Goal: Information Seeking & Learning: Learn about a topic

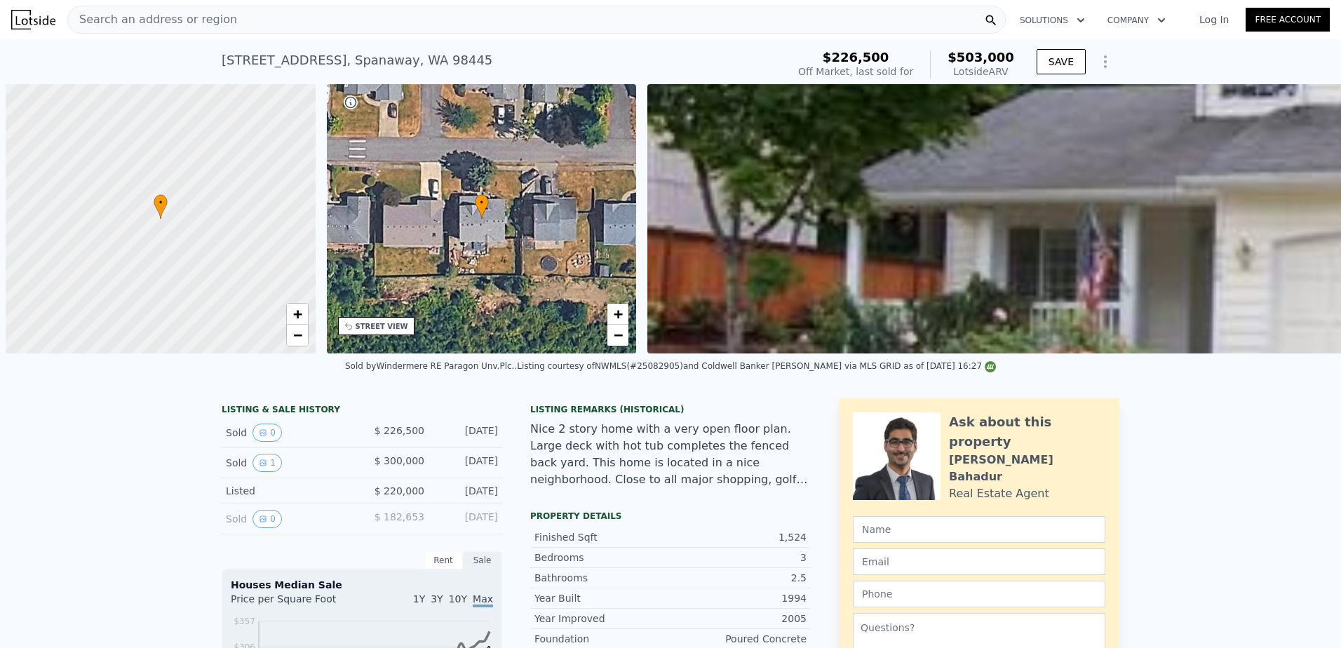
click at [209, 13] on span "Search an address or region" at bounding box center [152, 19] width 169 height 17
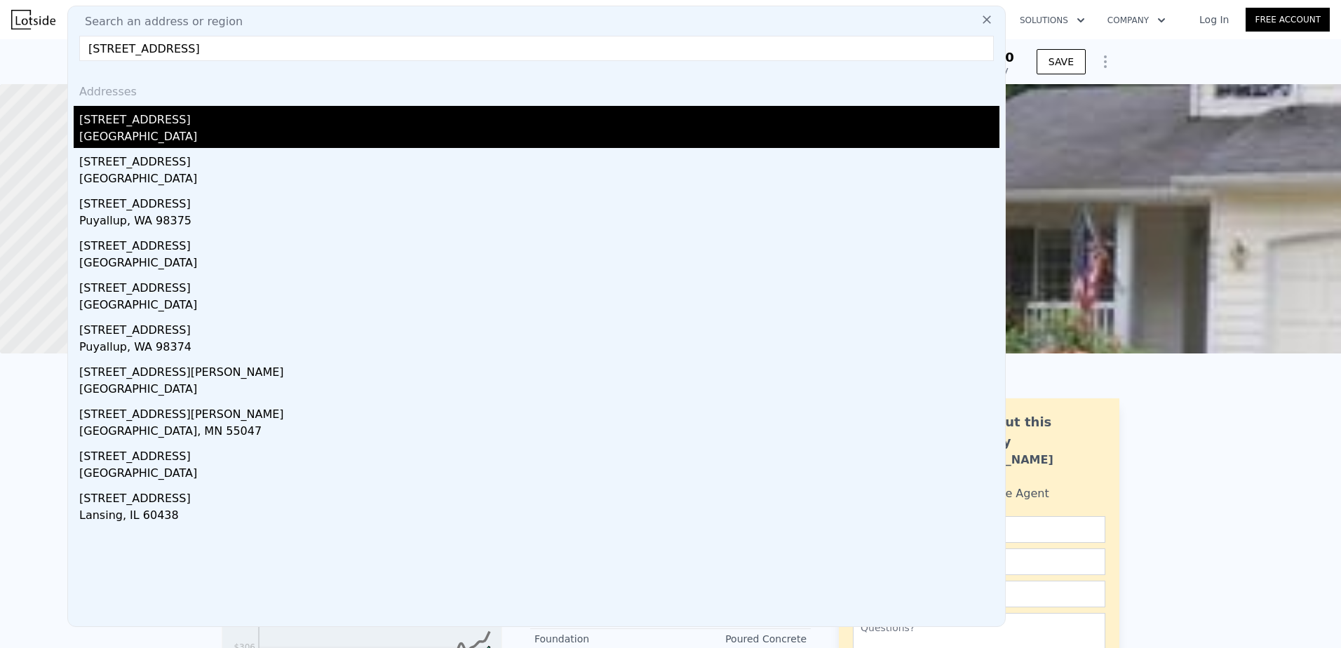
type input "[STREET_ADDRESS]"
click at [205, 133] on div "[GEOGRAPHIC_DATA]" at bounding box center [539, 138] width 920 height 20
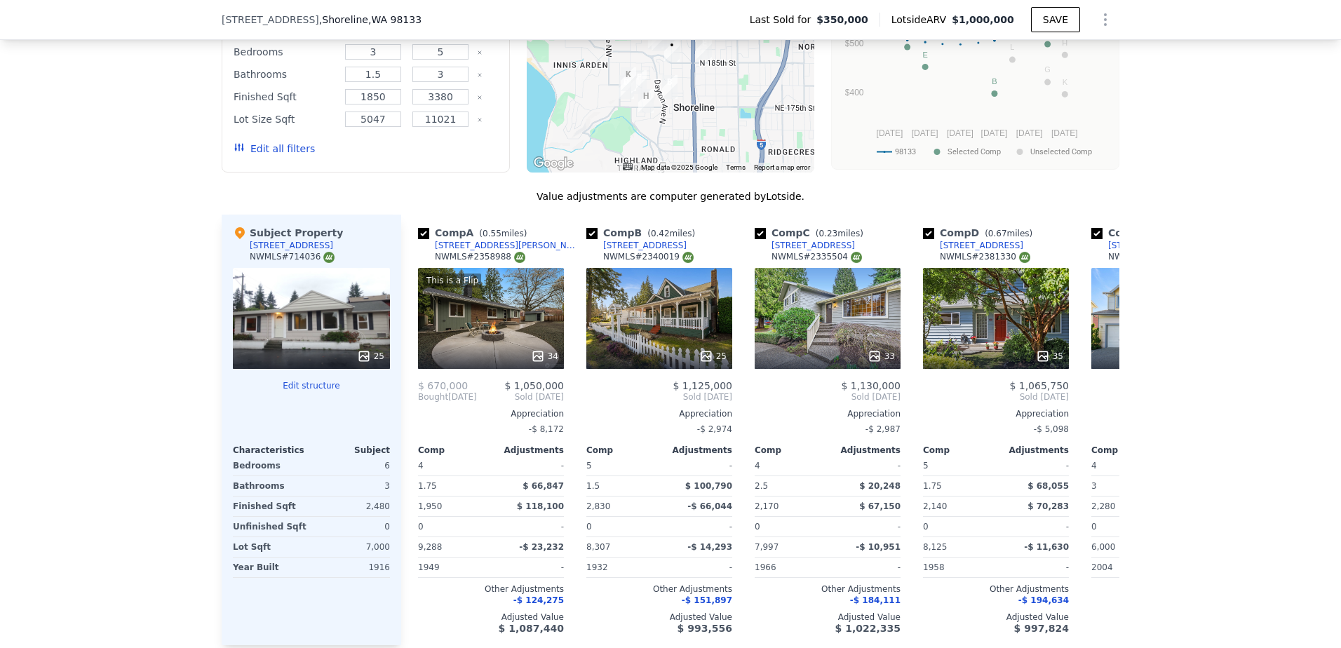
scroll to position [1258, 0]
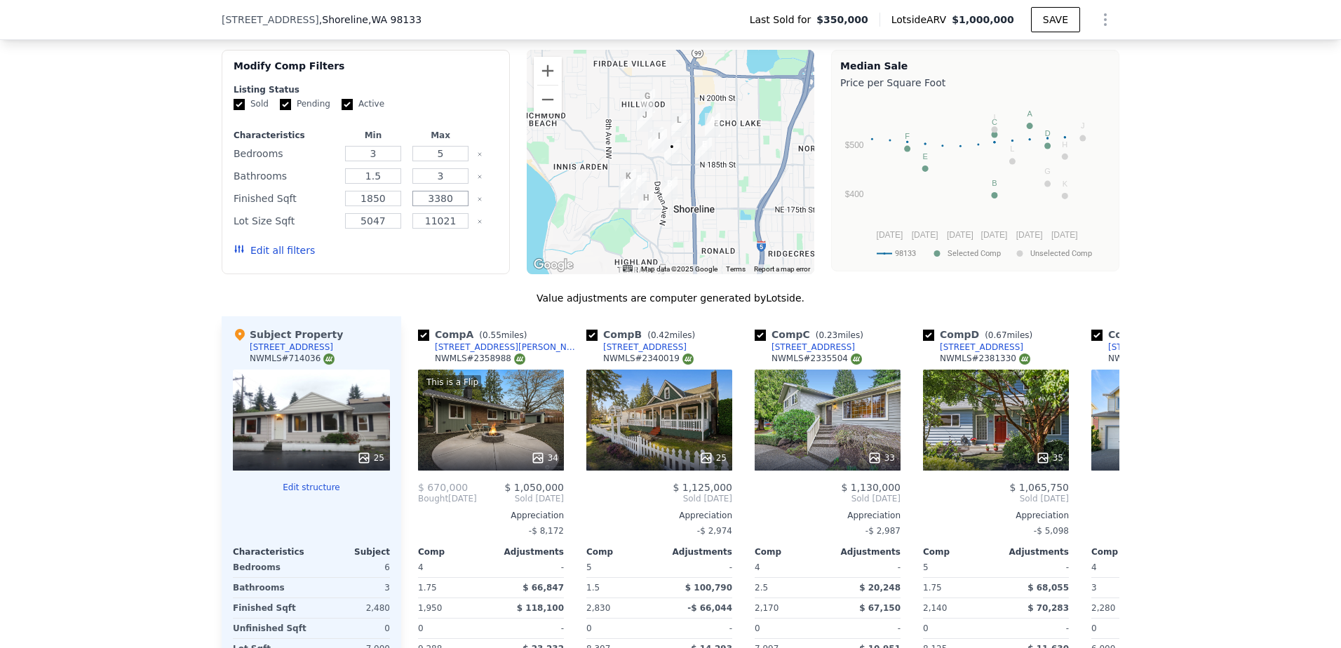
drag, startPoint x: 453, startPoint y: 210, endPoint x: 421, endPoint y: 211, distance: 32.3
click at [421, 206] on input "3380" at bounding box center [440, 198] width 55 height 15
type input "2728"
drag, startPoint x: 384, startPoint y: 204, endPoint x: 360, endPoint y: 209, distance: 24.4
click at [360, 206] on input "1850" at bounding box center [372, 198] width 55 height 15
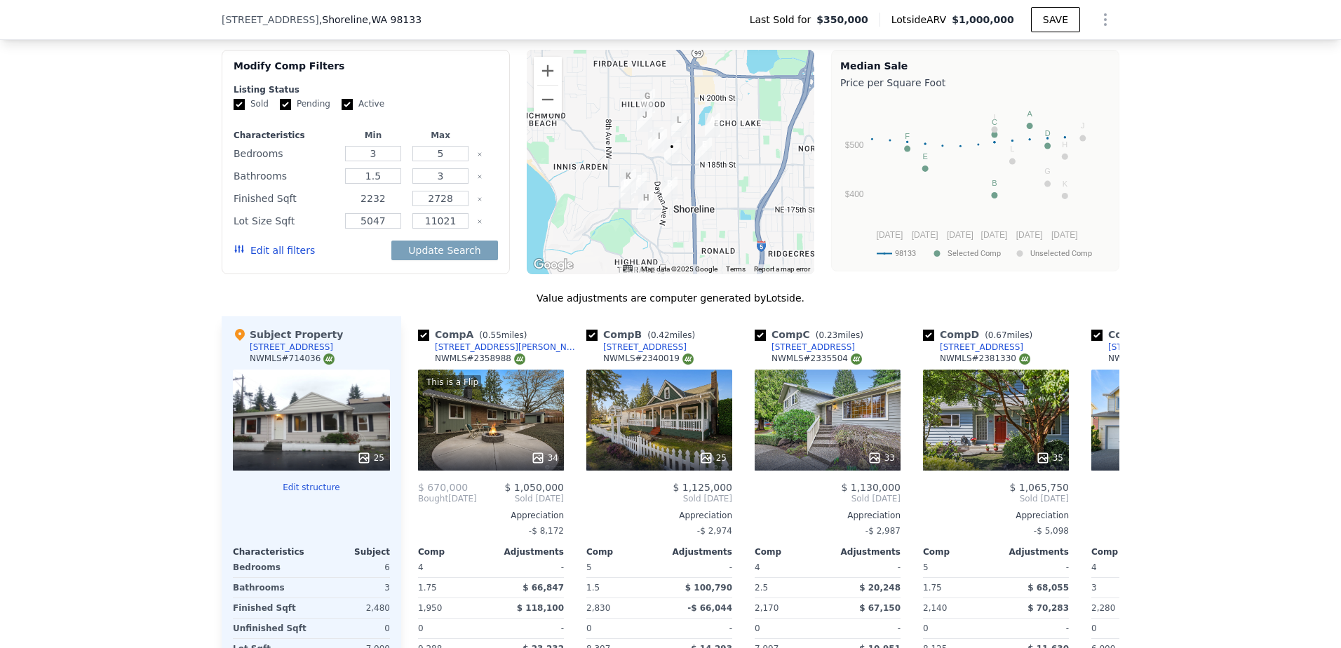
type input "2232"
click at [391, 241] on button "Update Search" at bounding box center [444, 251] width 106 height 20
checkbox input "false"
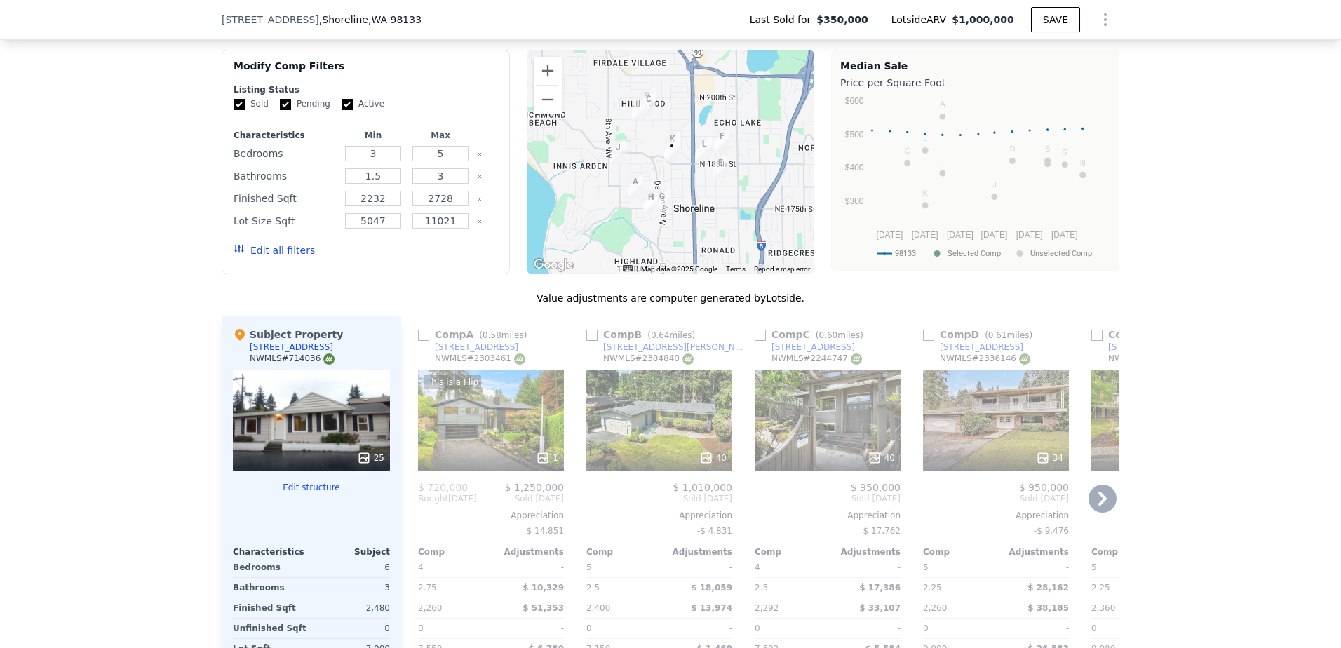
click at [1104, 507] on icon at bounding box center [1103, 499] width 28 height 28
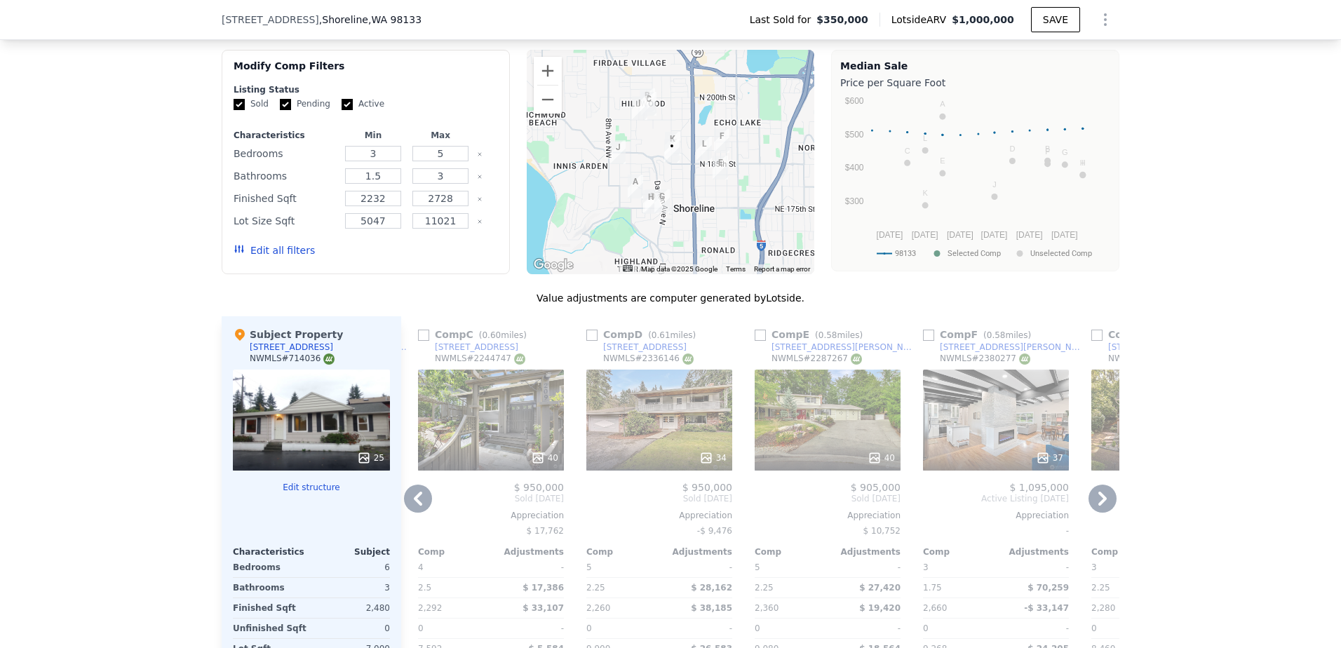
click at [1104, 507] on icon at bounding box center [1103, 499] width 28 height 28
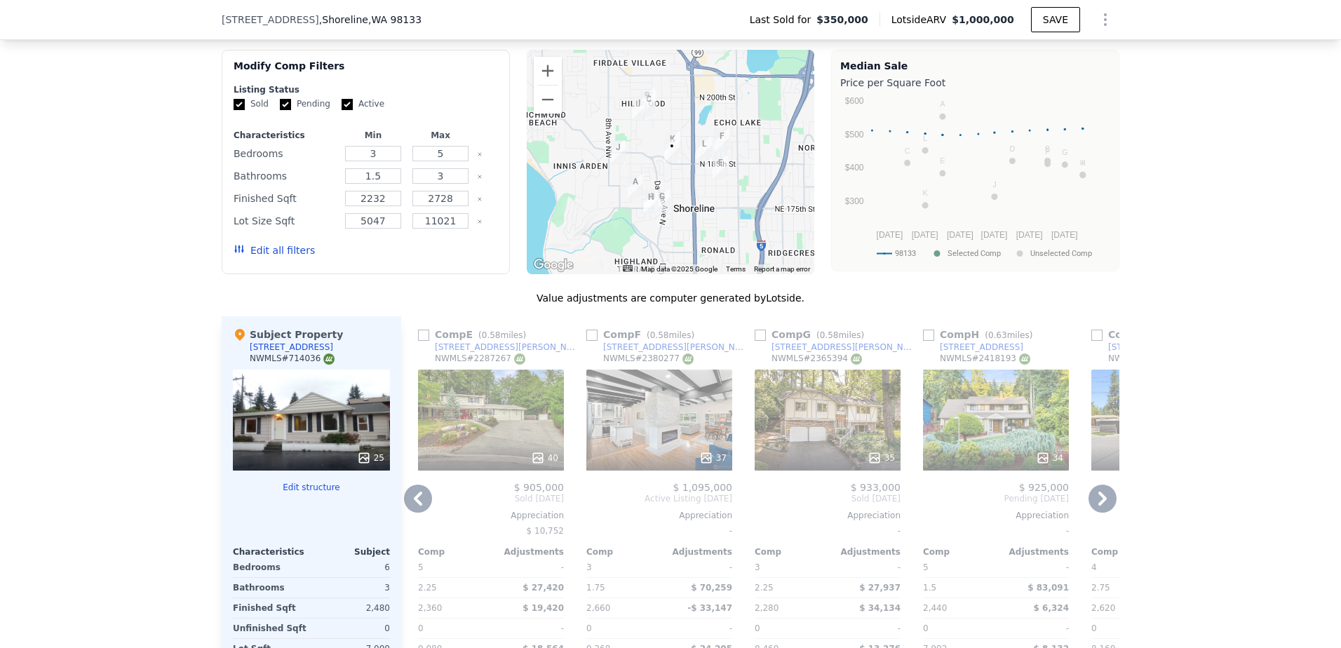
click at [1104, 507] on icon at bounding box center [1103, 499] width 28 height 28
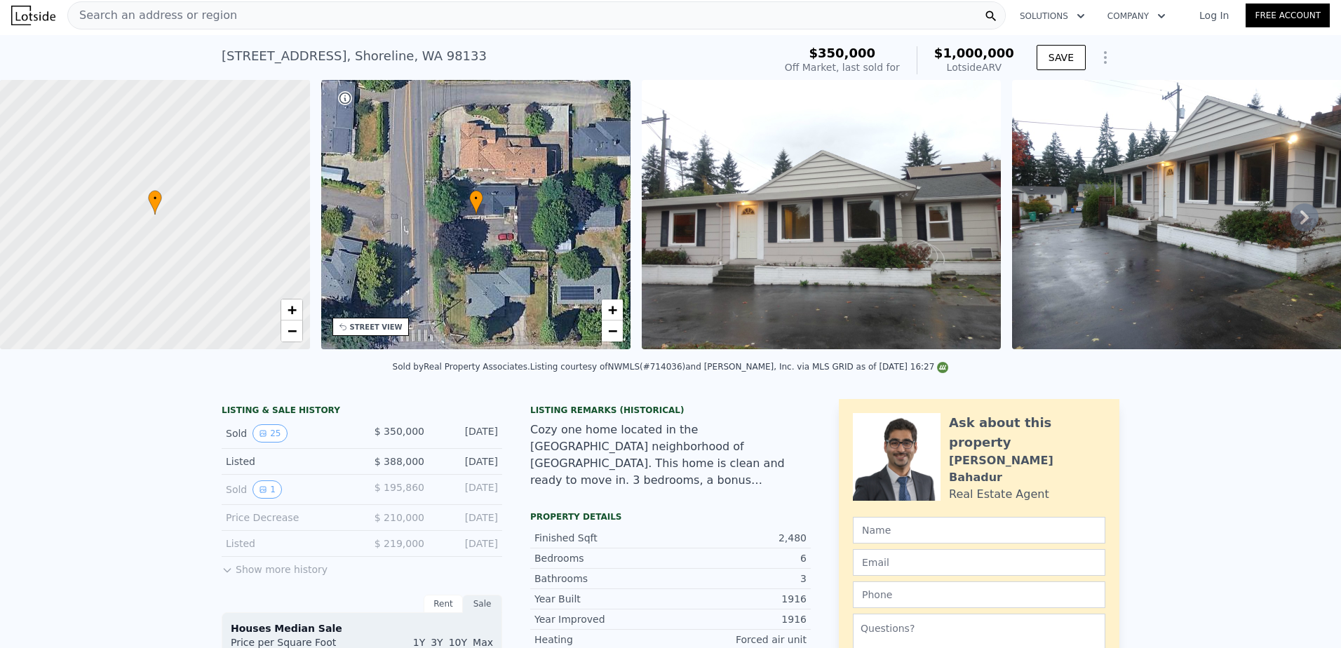
scroll to position [0, 0]
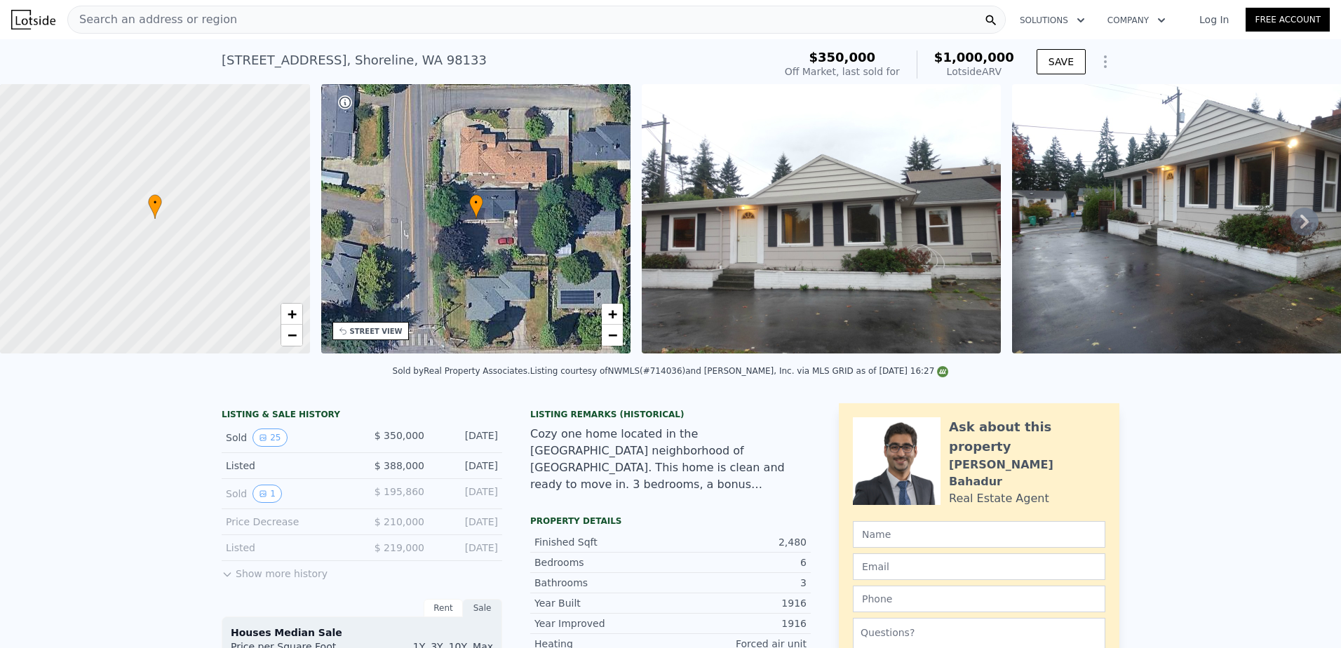
click at [238, 18] on div "Search an address or region" at bounding box center [536, 20] width 939 height 28
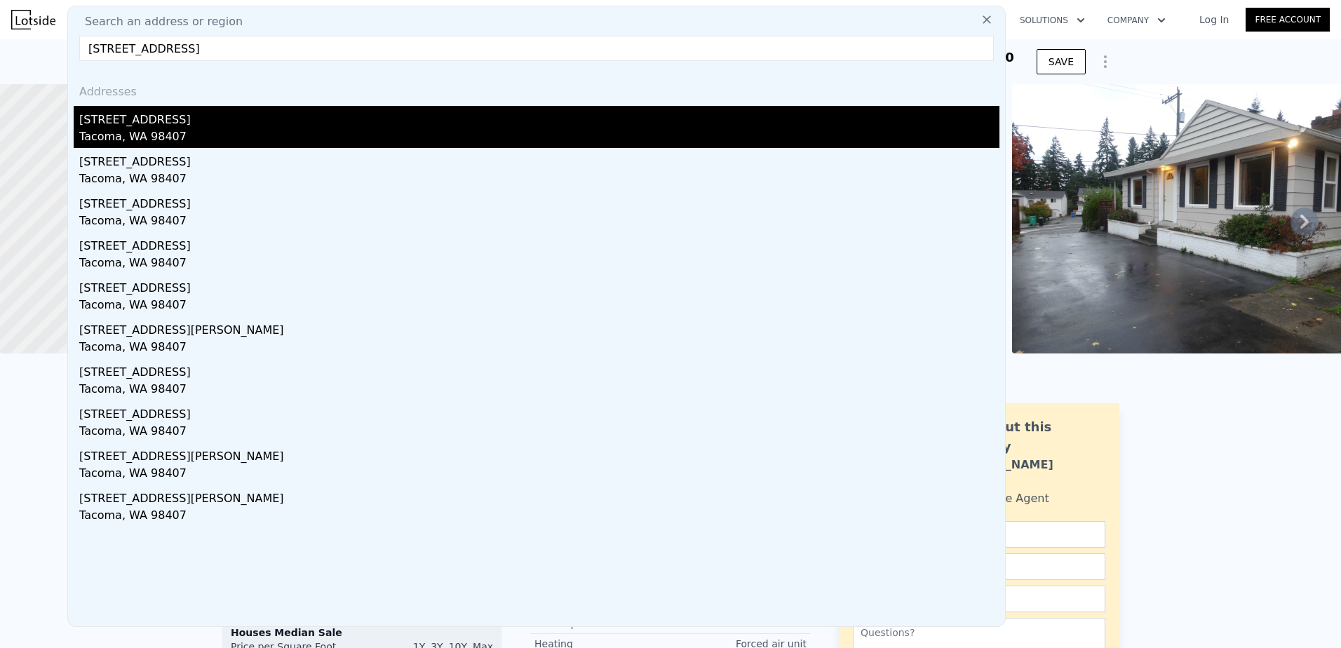
type input "[STREET_ADDRESS]"
click at [291, 125] on div "[STREET_ADDRESS]" at bounding box center [539, 117] width 920 height 22
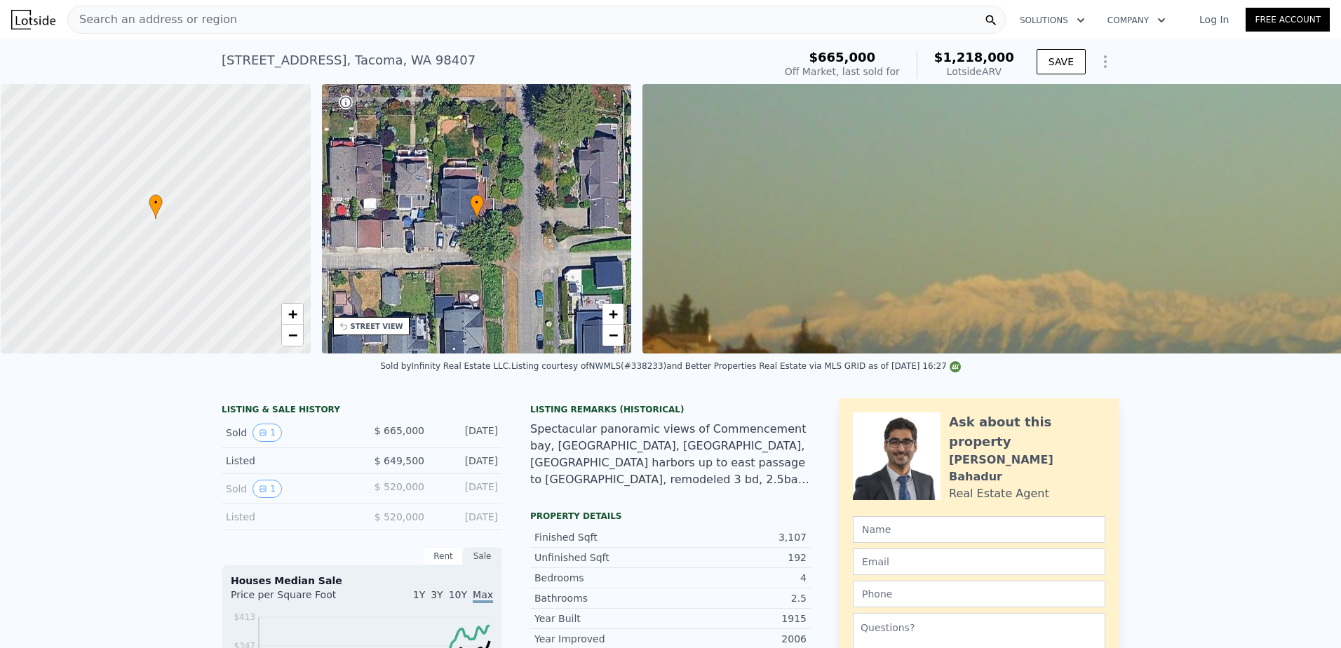
scroll to position [0, 6]
click at [312, 15] on div "Search an address or region" at bounding box center [536, 20] width 939 height 28
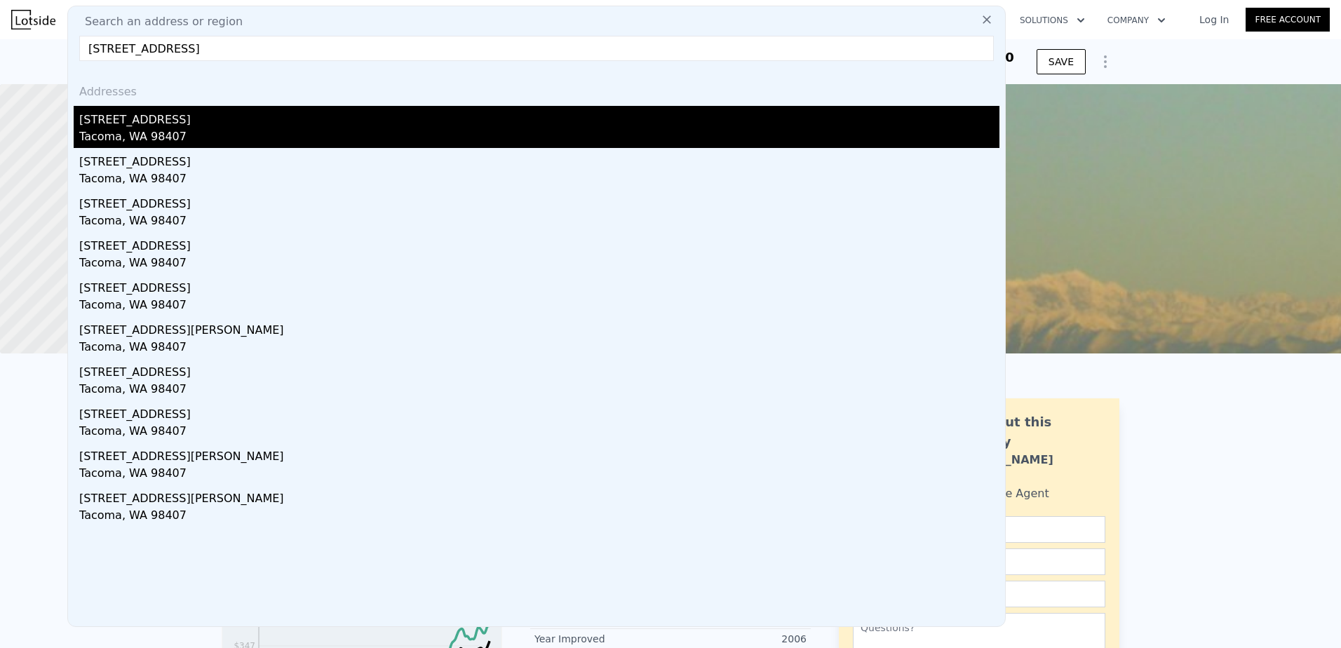
type input "[STREET_ADDRESS]"
click at [192, 116] on div "[STREET_ADDRESS]" at bounding box center [539, 117] width 920 height 22
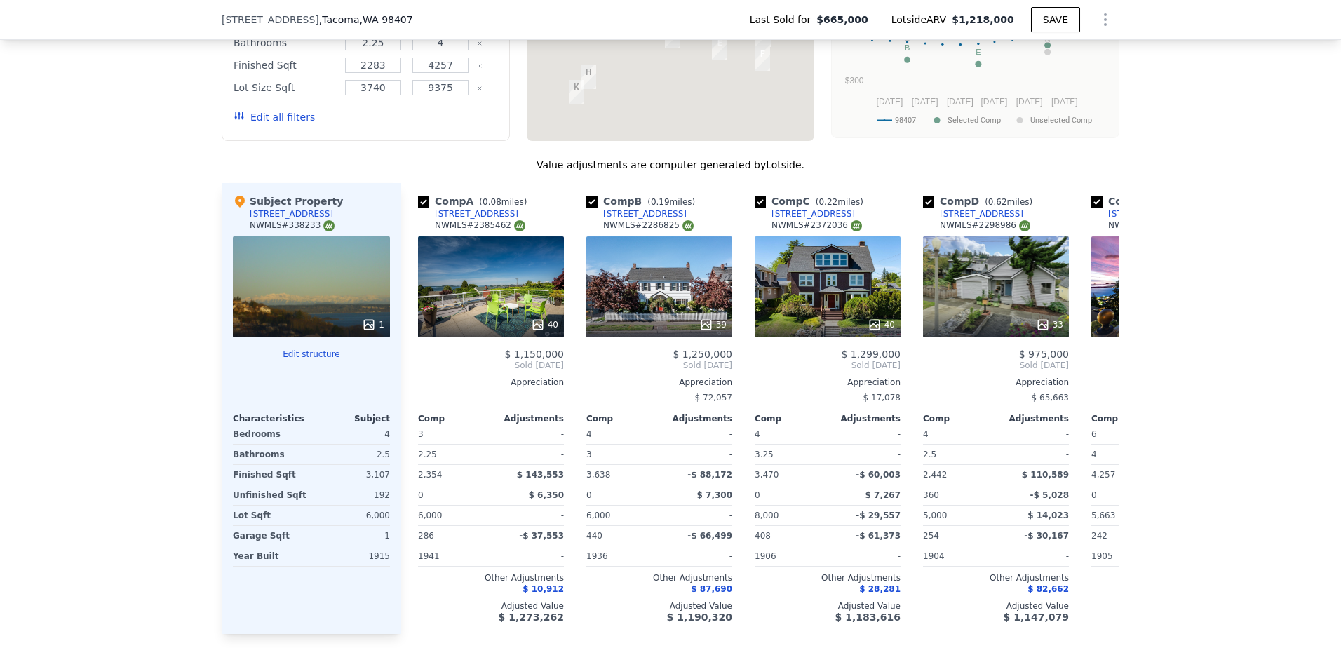
scroll to position [1398, 0]
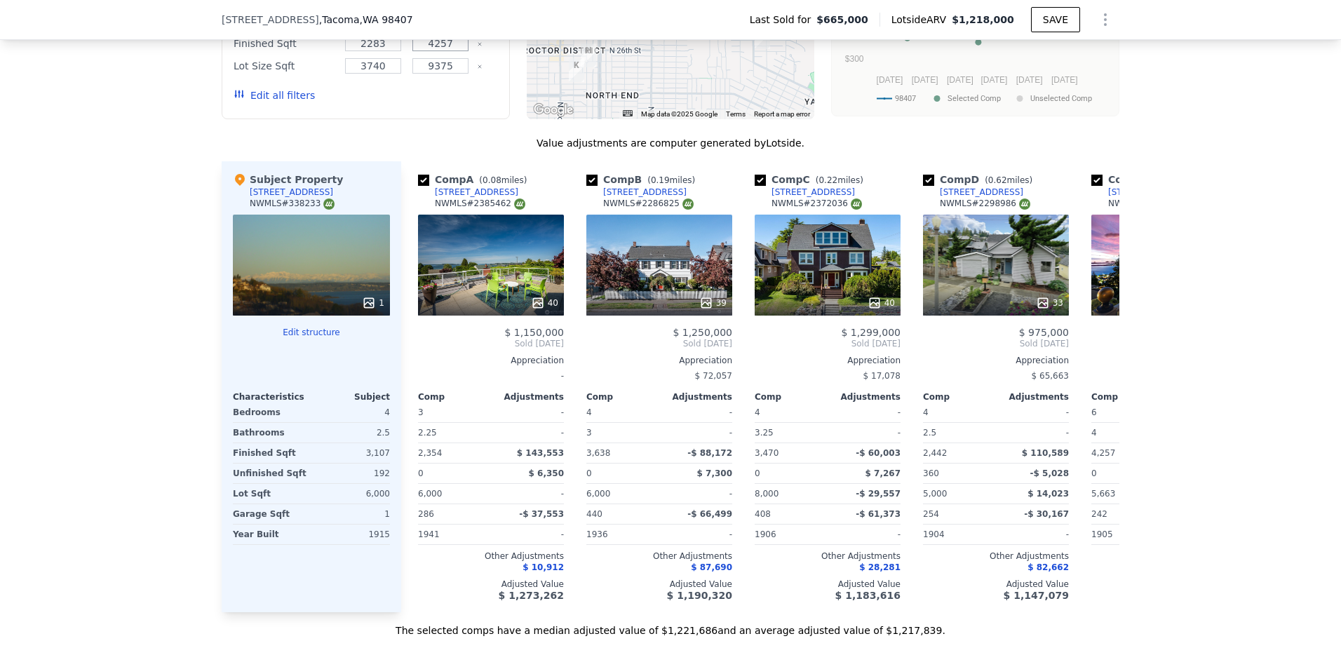
drag, startPoint x: 447, startPoint y: 56, endPoint x: 412, endPoint y: 53, distance: 35.2
click at [413, 51] on input "4257" at bounding box center [440, 43] width 55 height 15
type input "3417"
click at [389, 51] on input "2283" at bounding box center [372, 43] width 55 height 15
drag, startPoint x: 389, startPoint y: 58, endPoint x: 361, endPoint y: 55, distance: 28.2
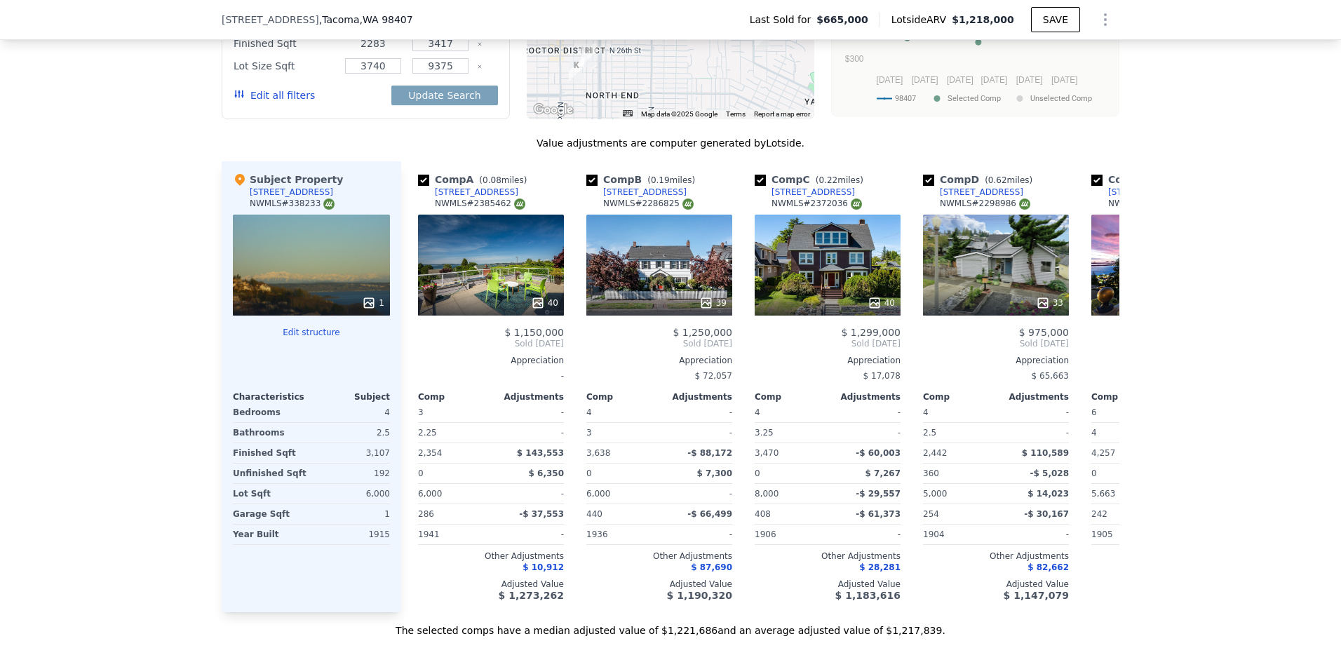
click at [361, 51] on input "2283" at bounding box center [372, 43] width 55 height 15
type input "2797"
click at [391, 86] on button "Update Search" at bounding box center [444, 96] width 106 height 20
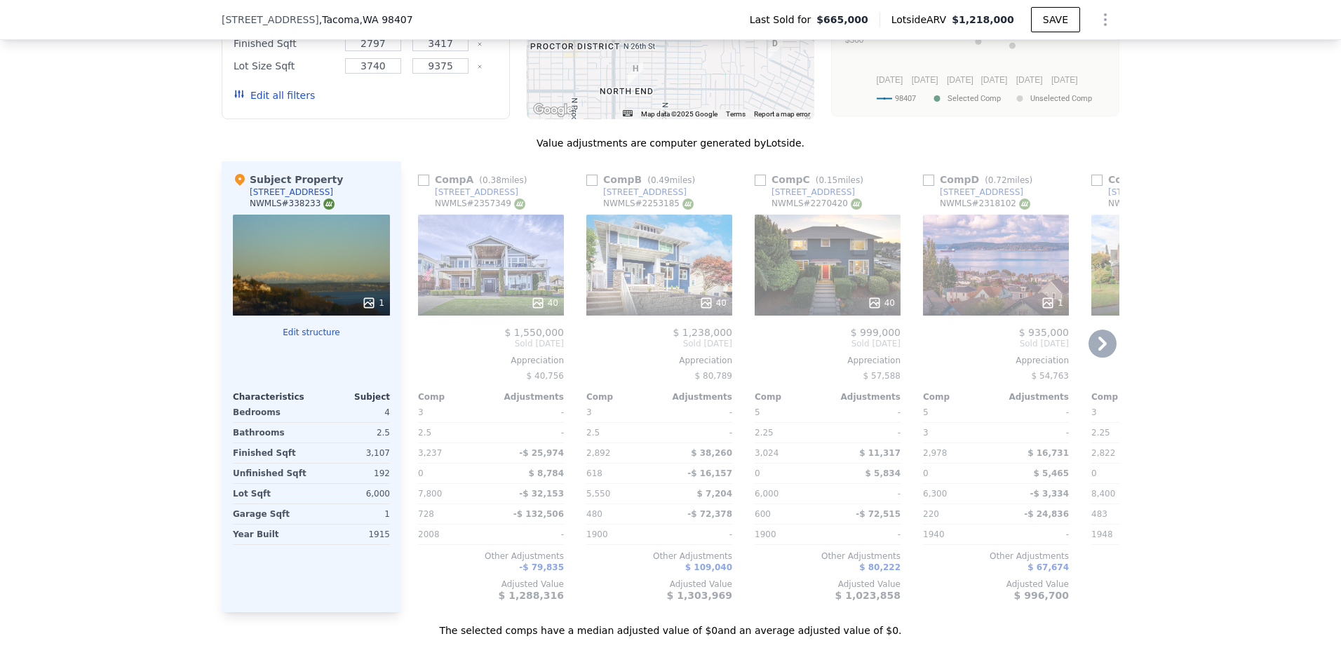
click at [587, 186] on input "checkbox" at bounding box center [592, 180] width 11 height 11
checkbox input "true"
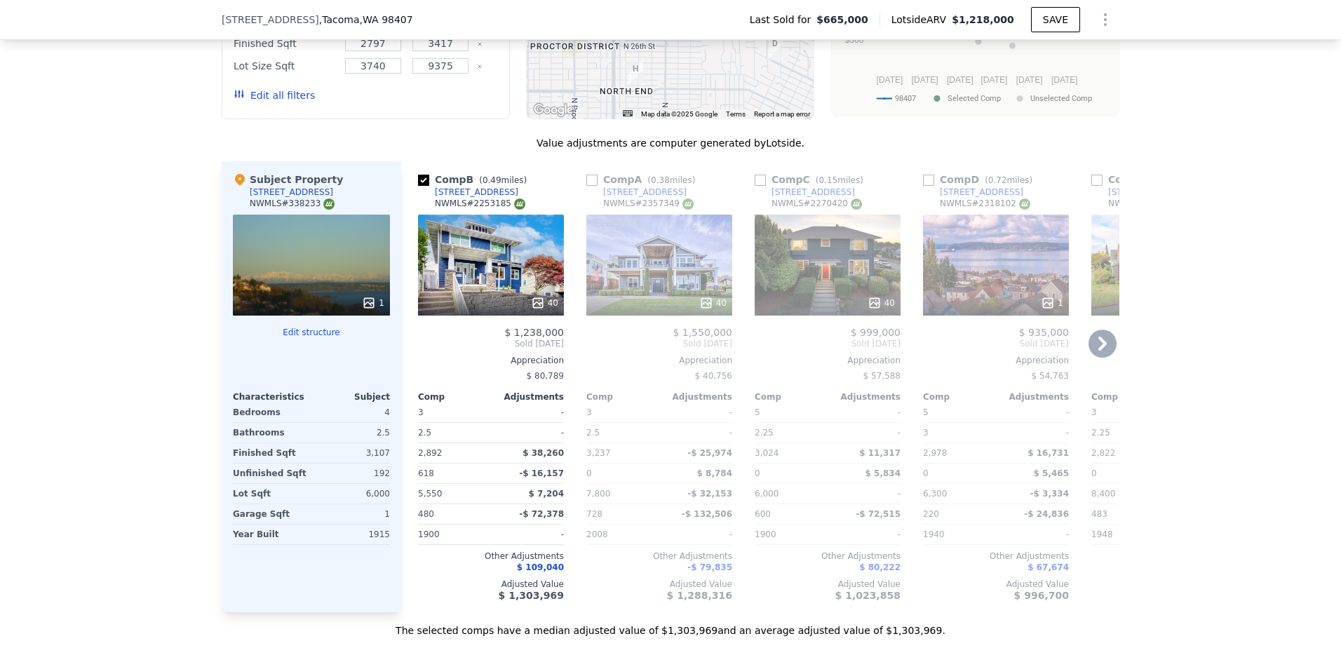
click at [755, 186] on input "checkbox" at bounding box center [760, 180] width 11 height 11
checkbox input "true"
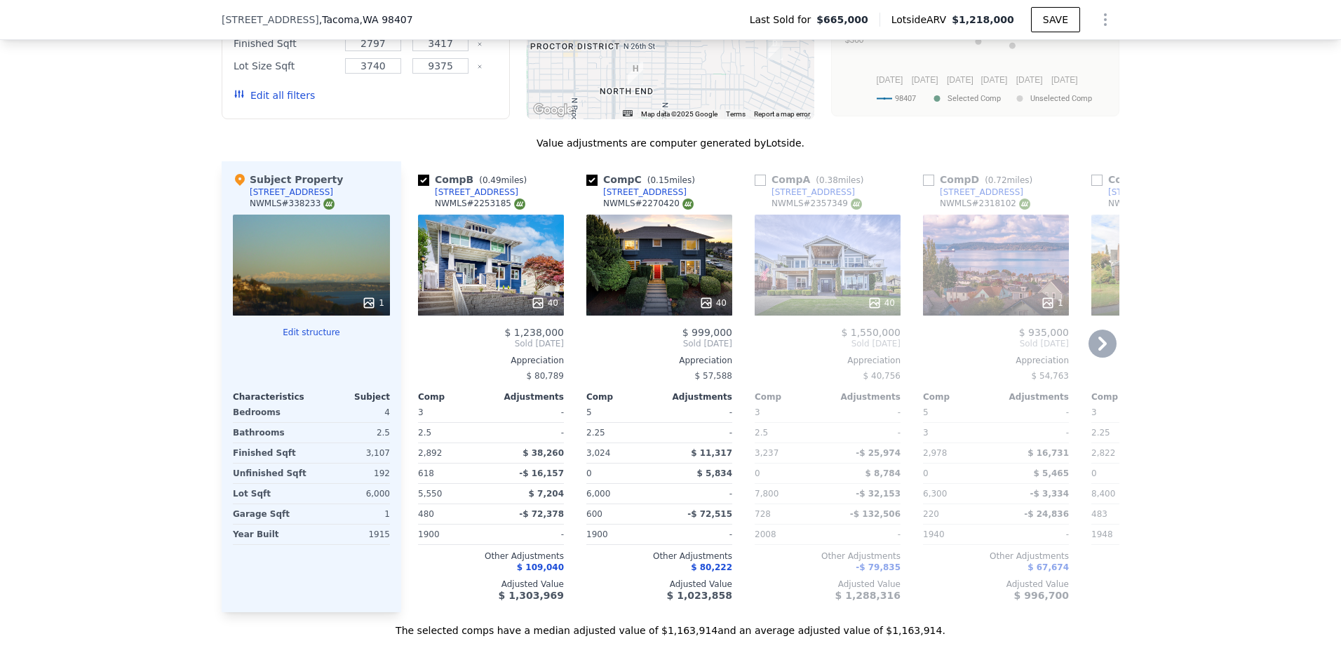
click at [923, 186] on input "checkbox" at bounding box center [928, 180] width 11 height 11
checkbox input "true"
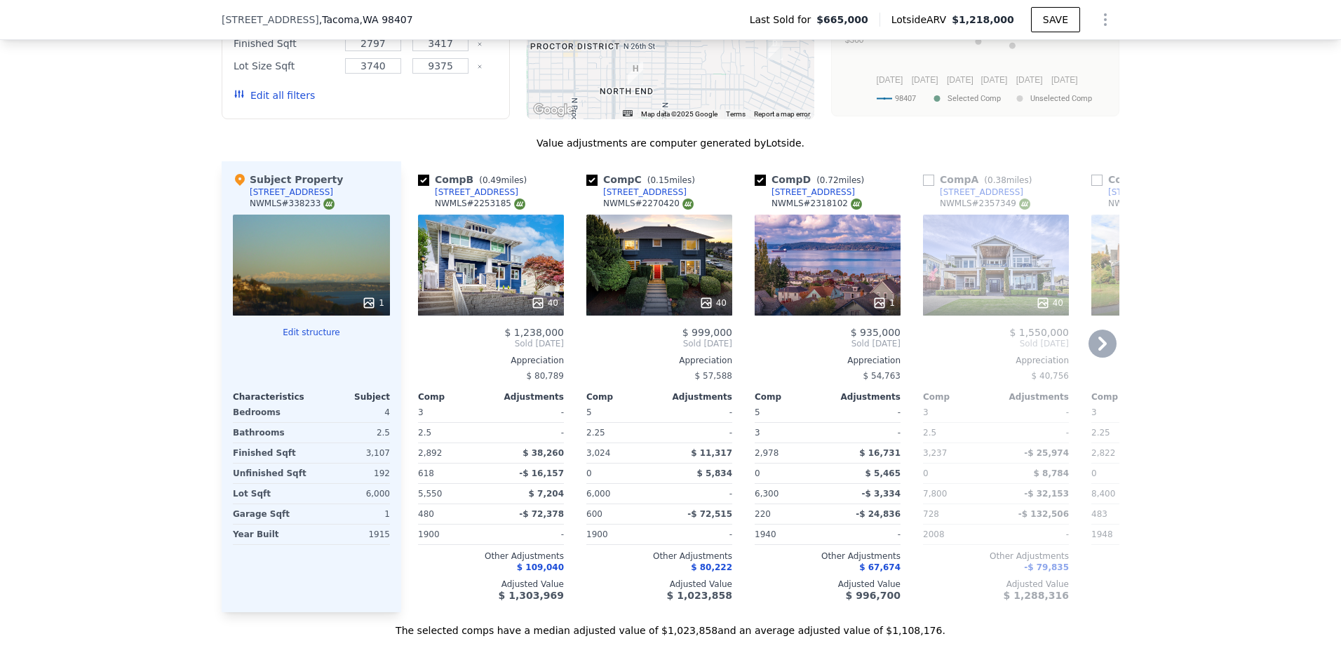
click at [1109, 358] on icon at bounding box center [1103, 344] width 28 height 28
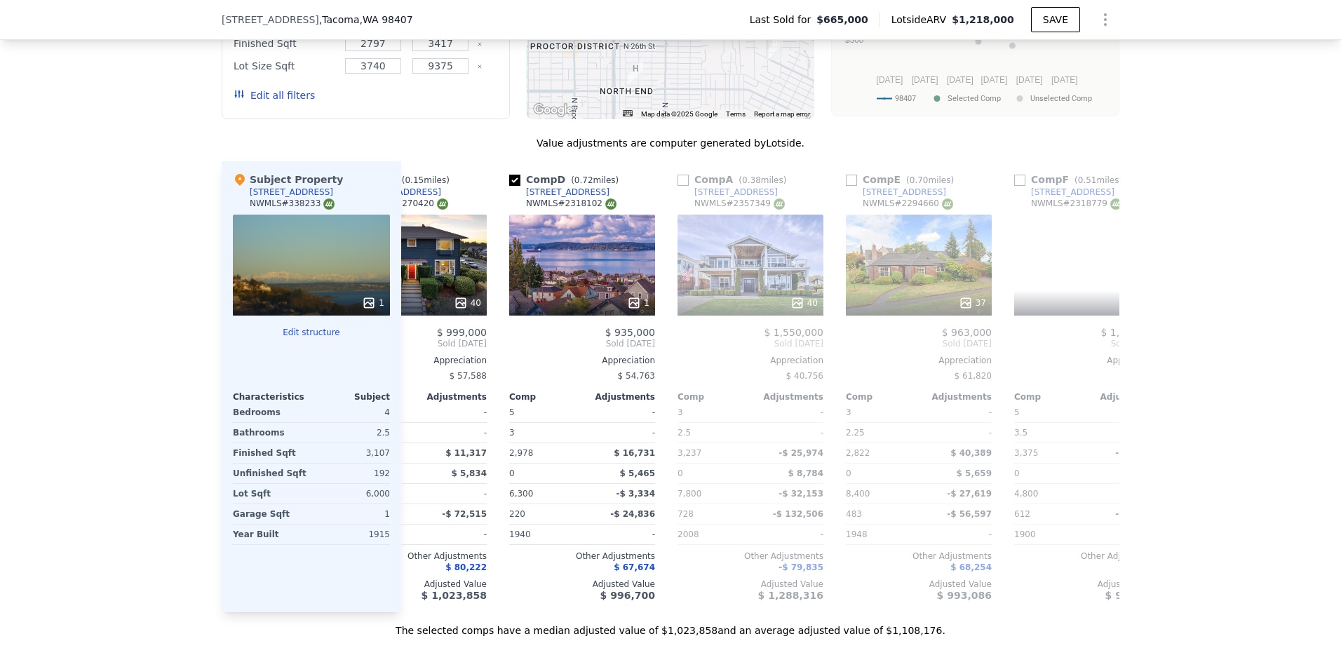
scroll to position [0, 337]
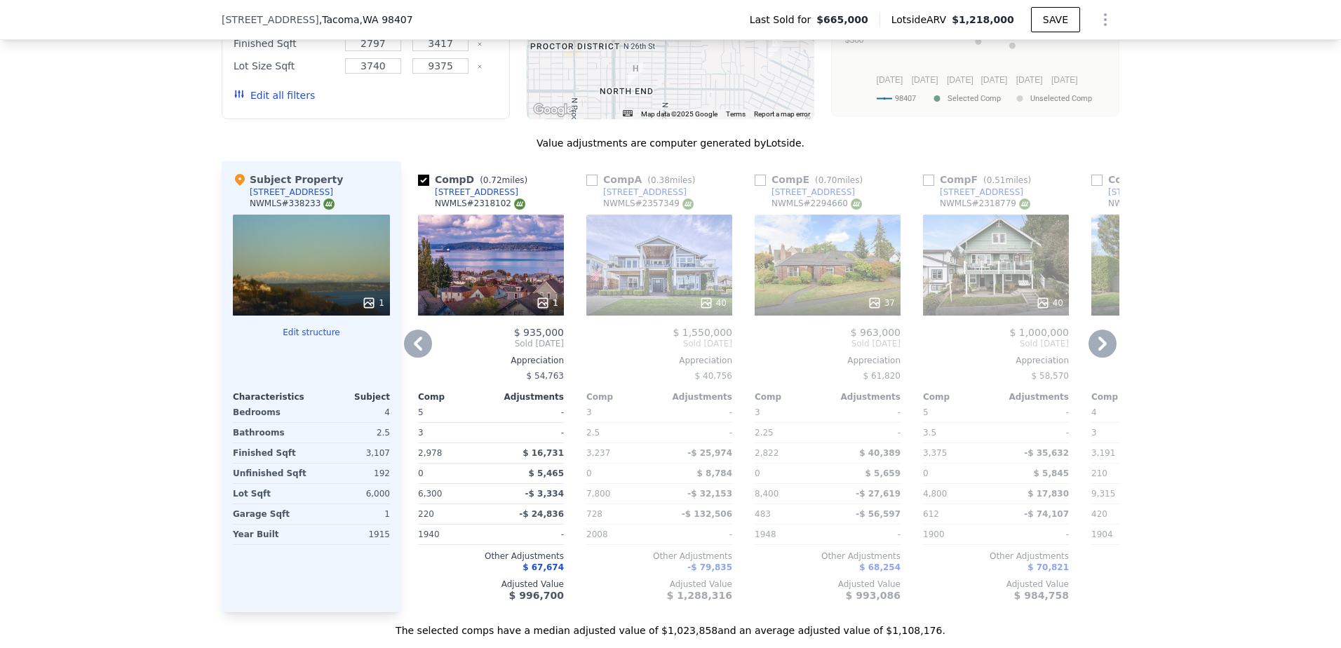
click at [755, 186] on input "checkbox" at bounding box center [760, 180] width 11 height 11
checkbox input "true"
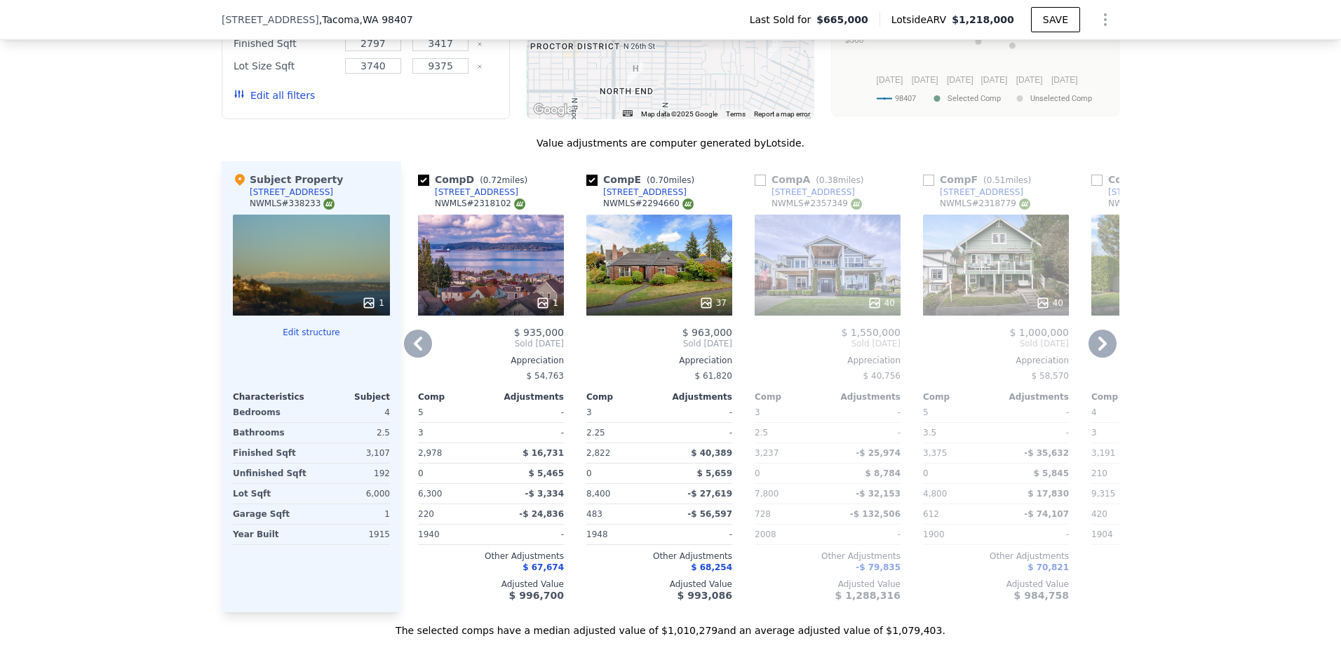
click at [923, 186] on input "checkbox" at bounding box center [928, 180] width 11 height 11
checkbox input "true"
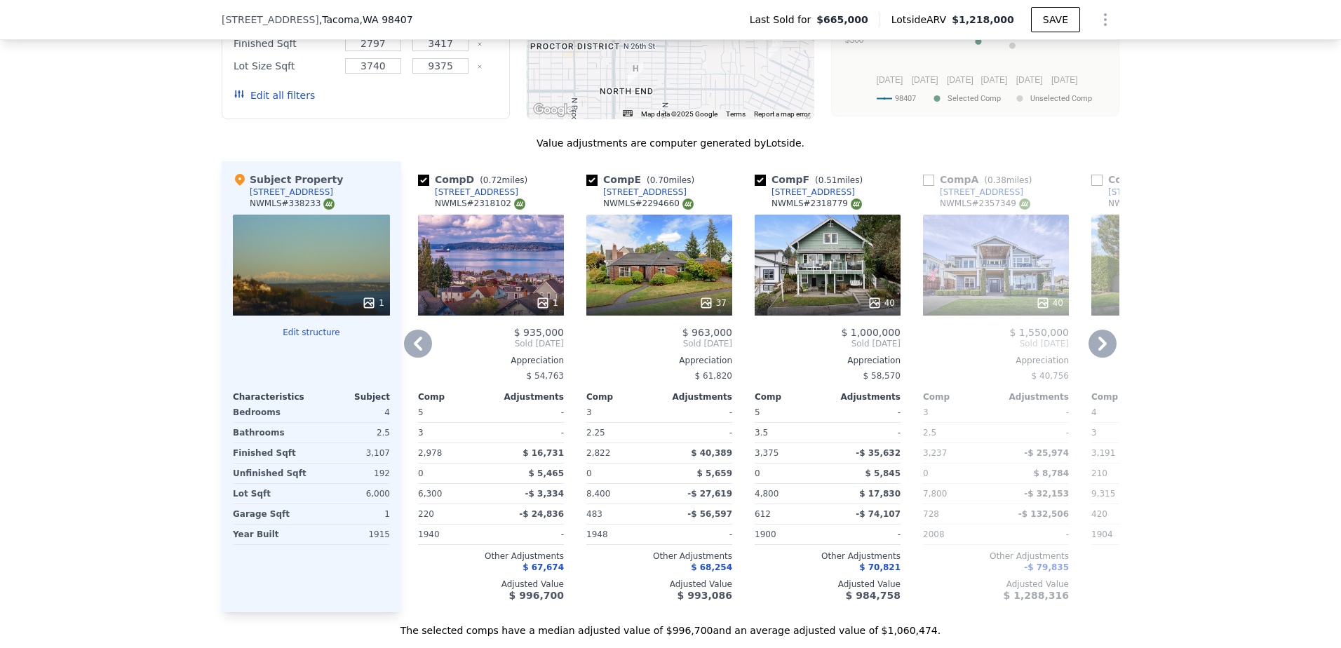
click at [1104, 358] on icon at bounding box center [1103, 344] width 28 height 28
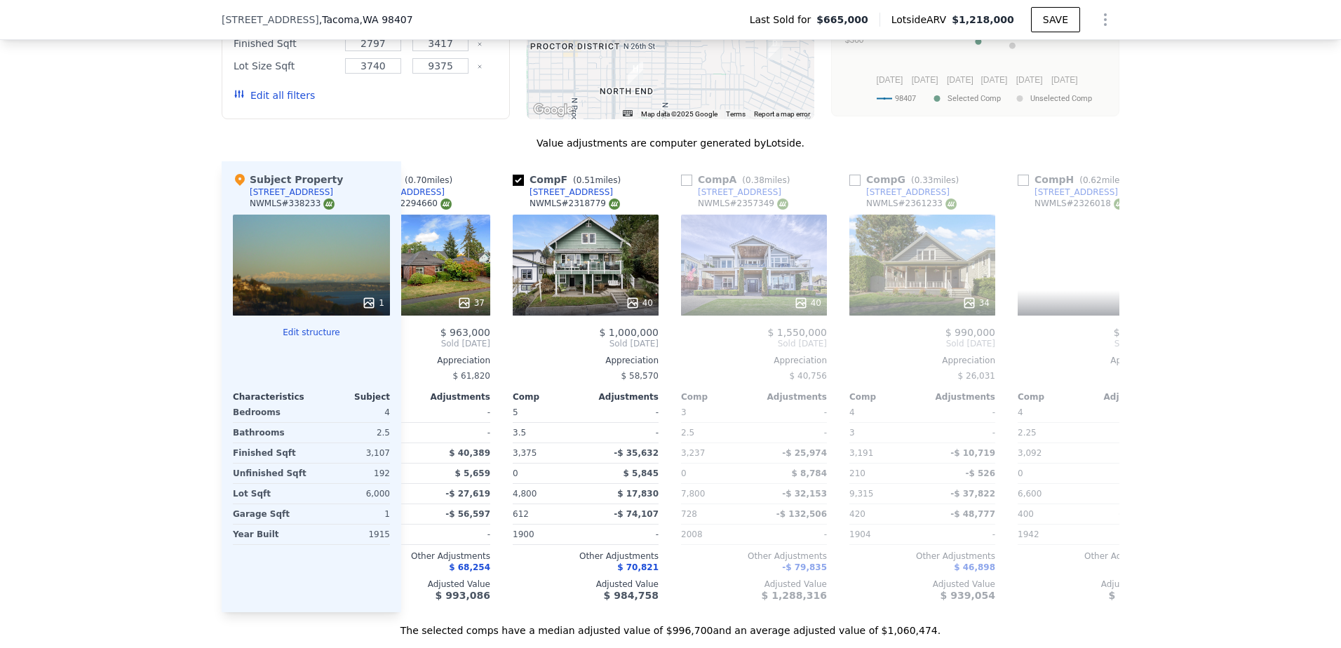
scroll to position [0, 662]
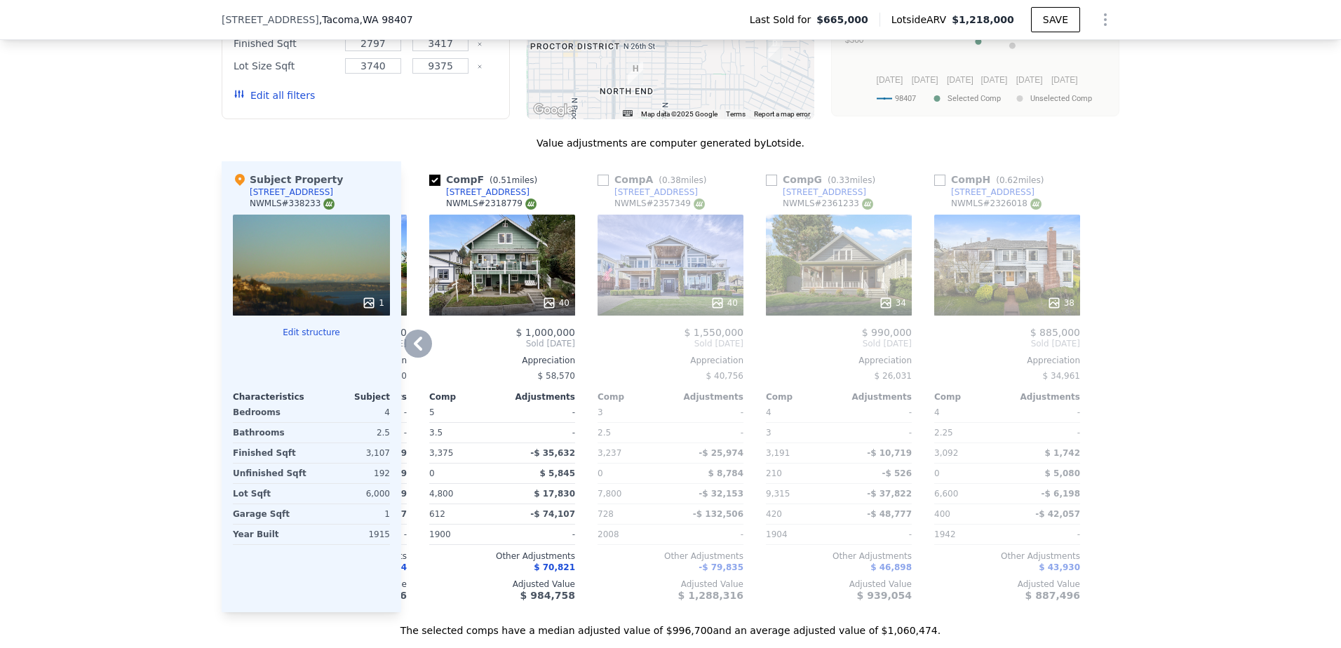
click at [768, 186] on input "checkbox" at bounding box center [771, 180] width 11 height 11
checkbox input "true"
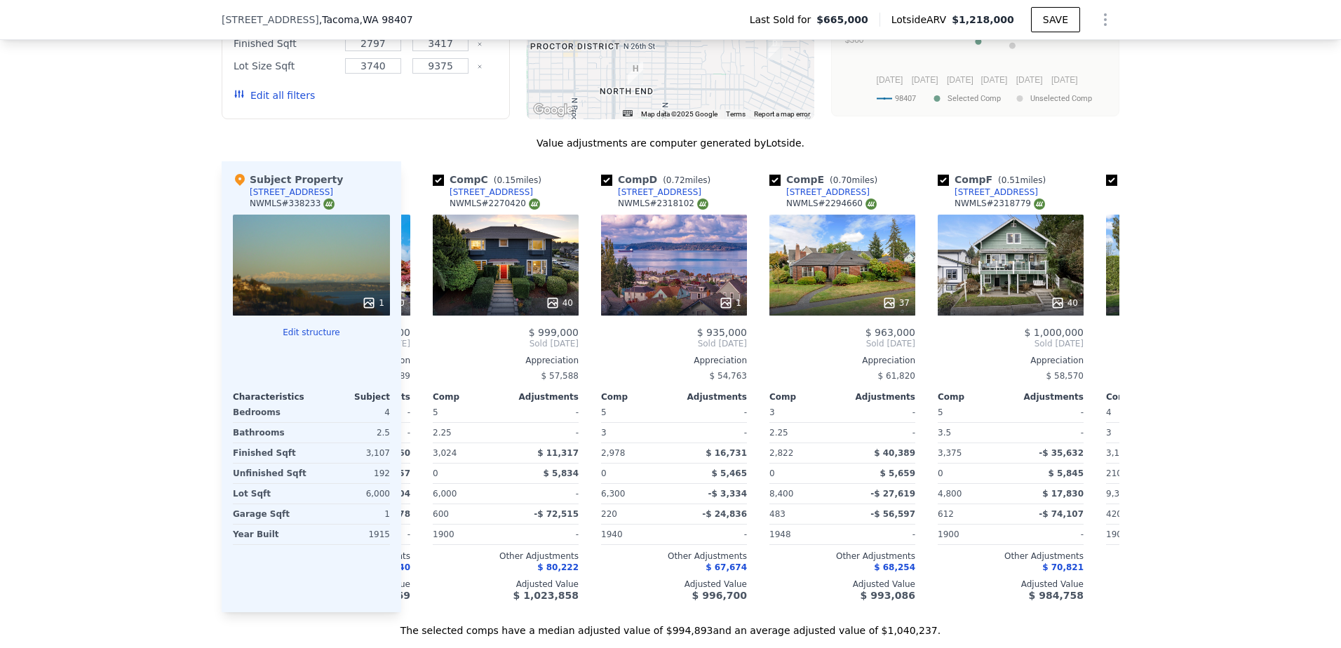
scroll to position [0, 0]
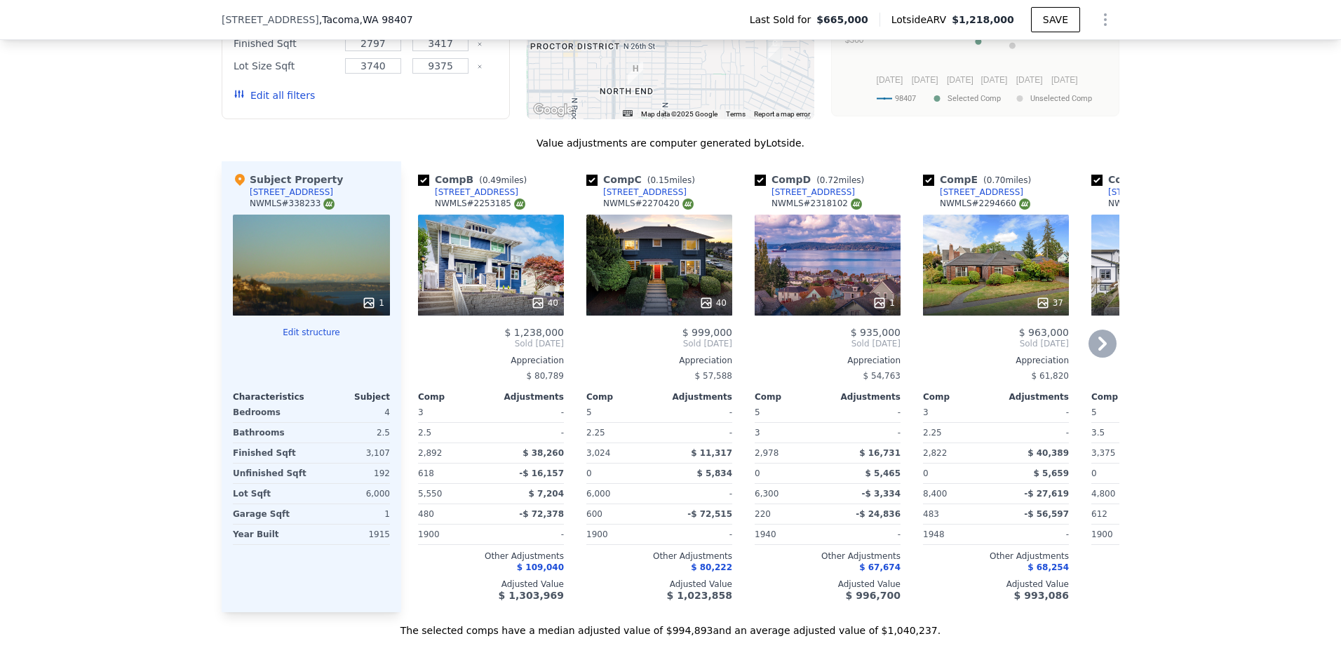
drag, startPoint x: 420, startPoint y: 187, endPoint x: 433, endPoint y: 194, distance: 15.1
click at [420, 186] on input "checkbox" at bounding box center [423, 180] width 11 height 11
checkbox input "false"
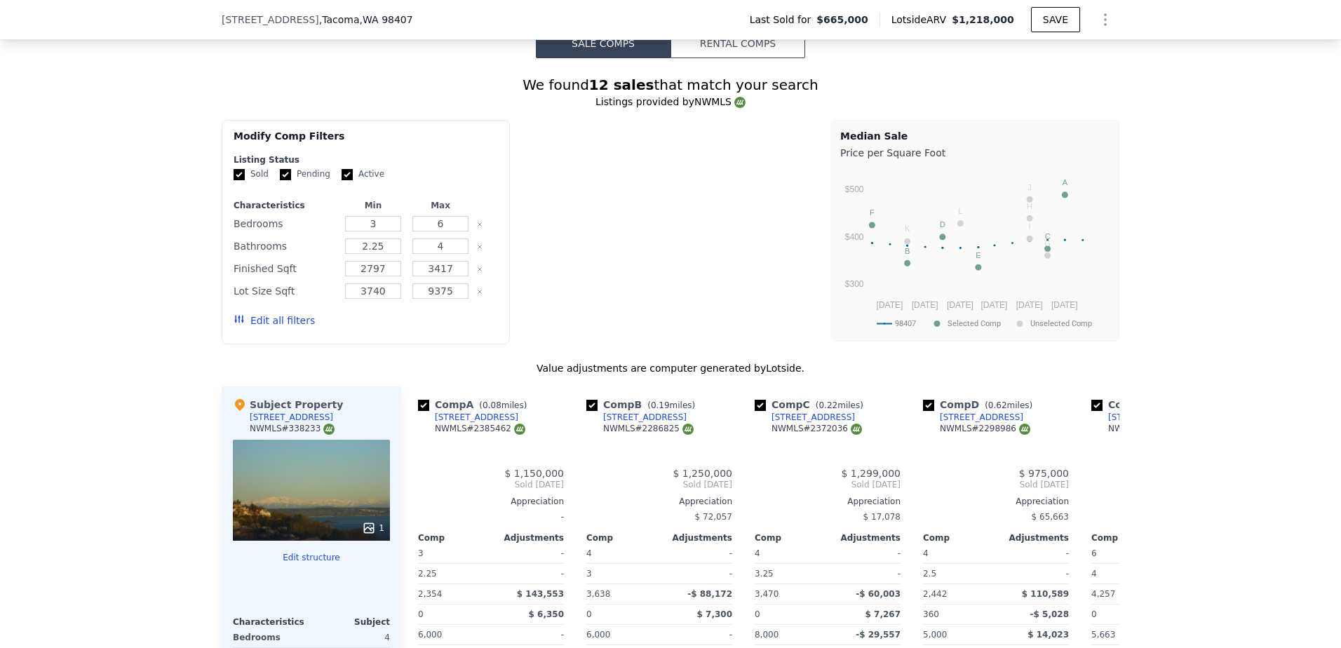
type input "2283"
type input "4257"
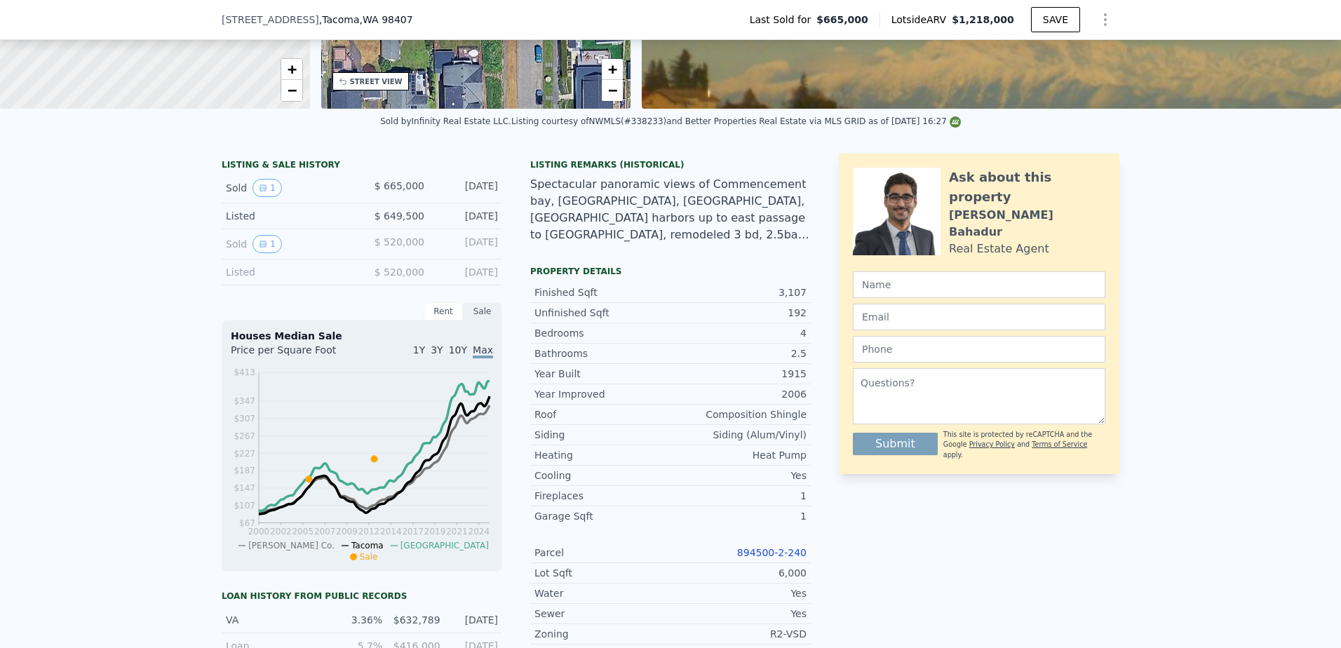
scroll to position [135, 0]
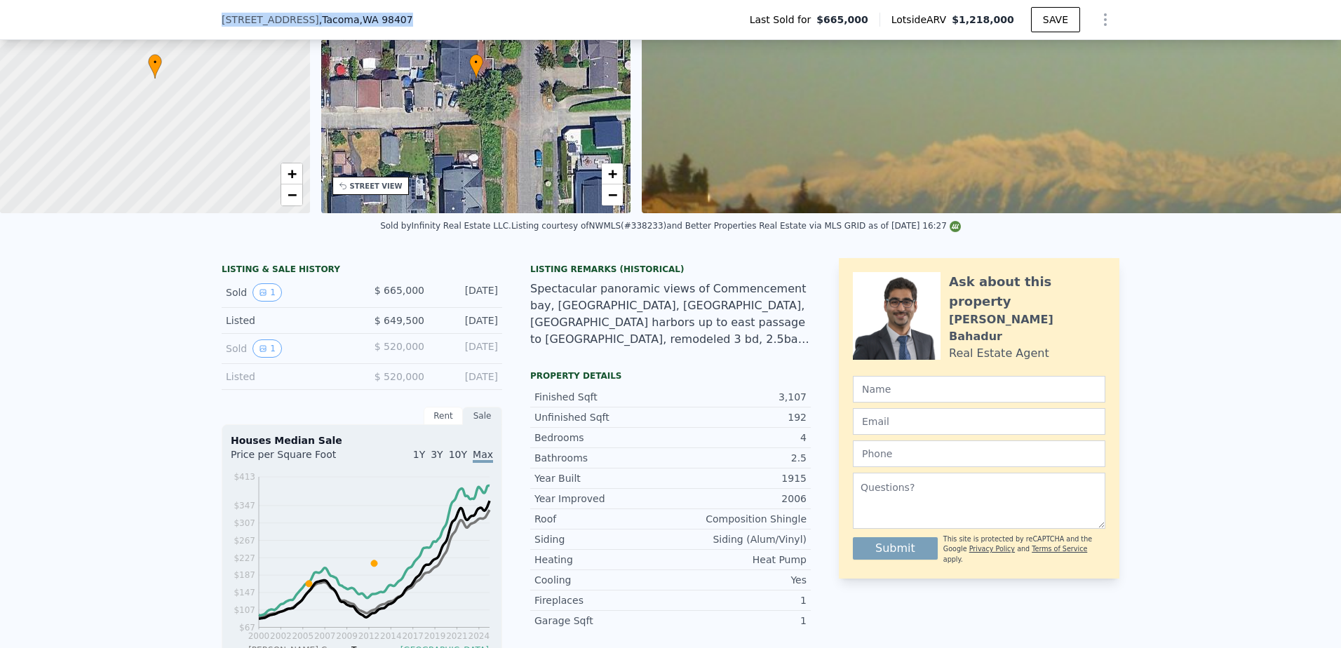
drag, startPoint x: 388, startPoint y: 20, endPoint x: 217, endPoint y: 25, distance: 171.2
click at [222, 25] on div "[STREET_ADDRESS] Last Sold for $665,000 Lotside ARV $1,218,000 SAVE" at bounding box center [671, 19] width 898 height 39
copy div "[STREET_ADDRESS]"
click at [262, 358] on button "1" at bounding box center [267, 349] width 29 height 18
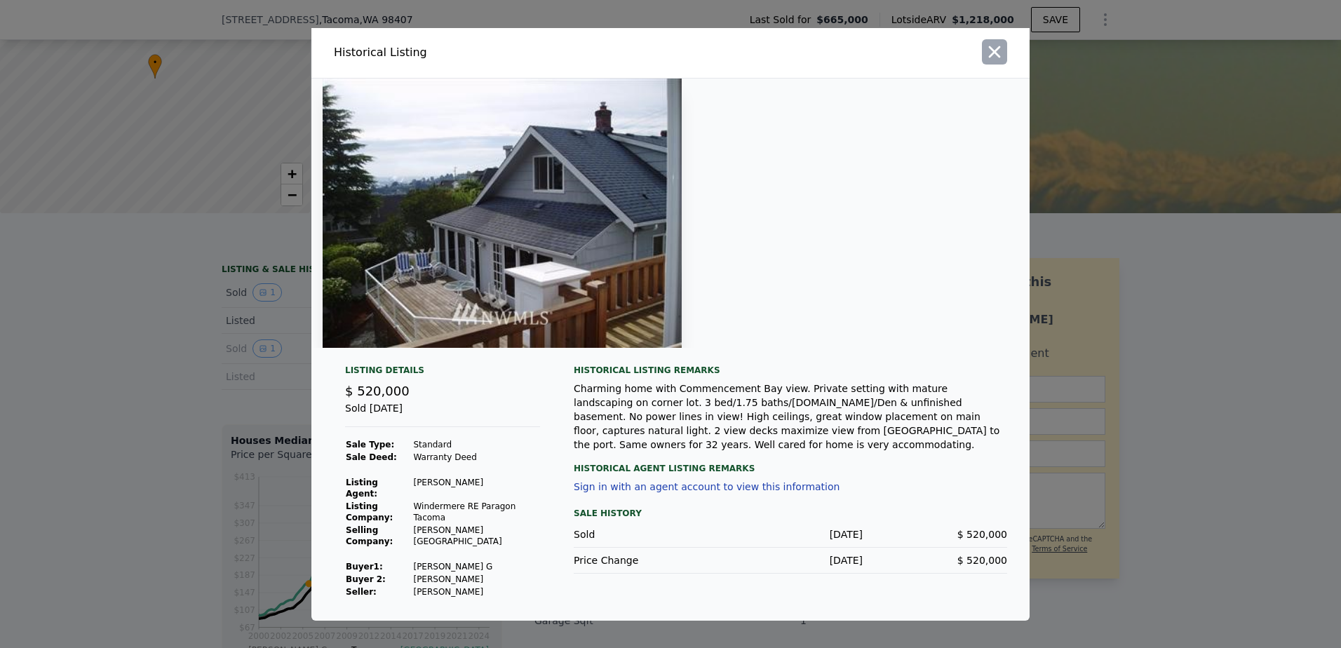
click at [993, 60] on icon "button" at bounding box center [995, 52] width 20 height 20
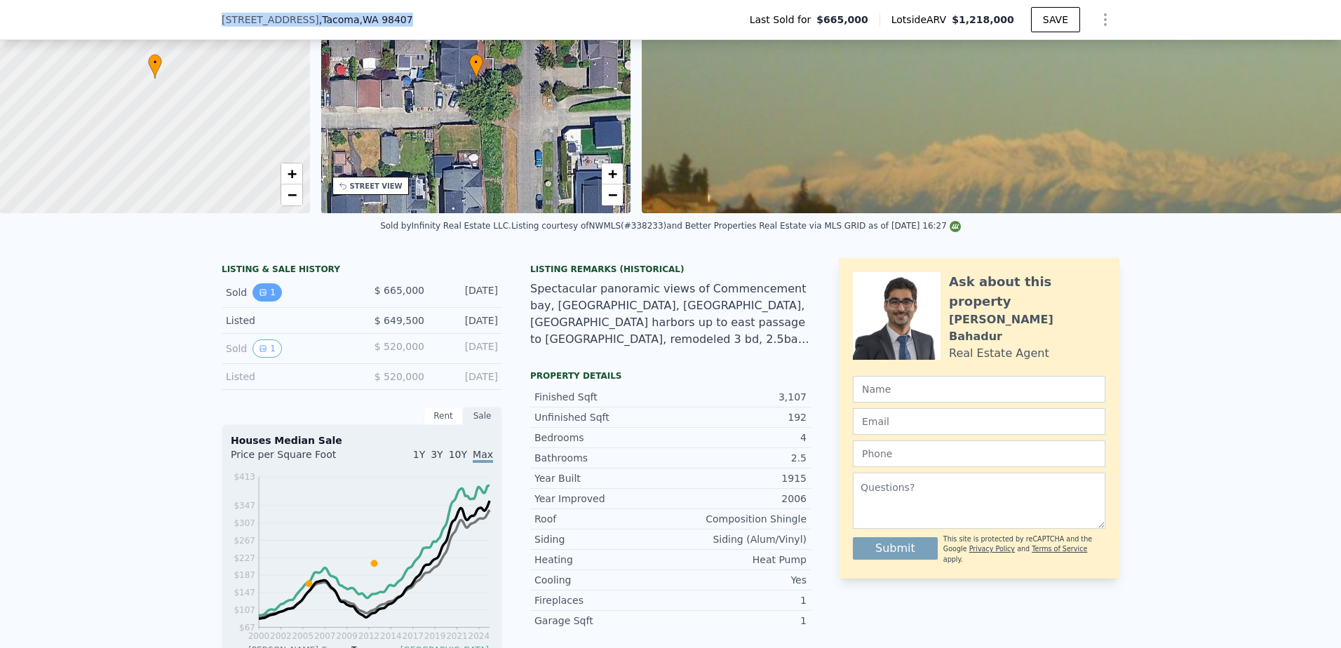
click at [262, 302] on button "1" at bounding box center [267, 292] width 29 height 18
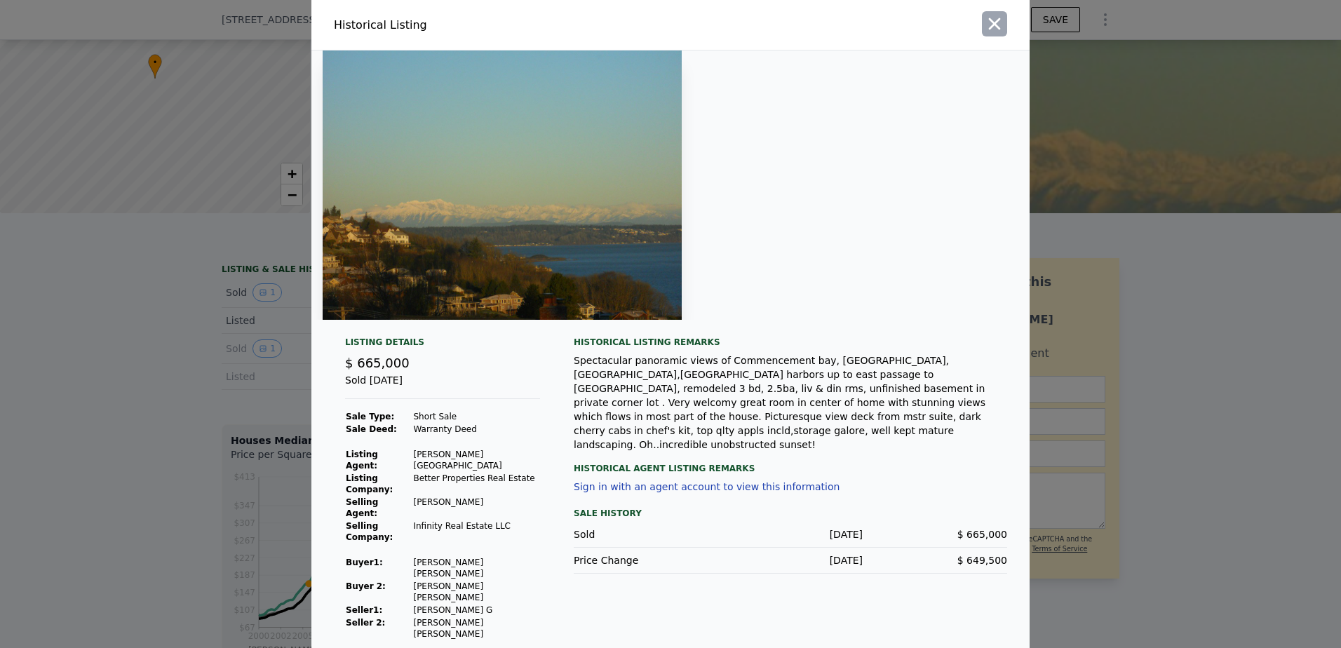
click at [1002, 34] on icon "button" at bounding box center [995, 24] width 20 height 20
